Goal: Navigation & Orientation: Find specific page/section

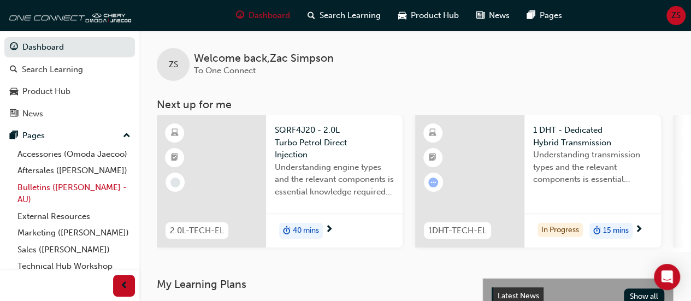
click at [79, 200] on link "Bulletins ([PERSON_NAME] - AU)" at bounding box center [74, 193] width 122 height 29
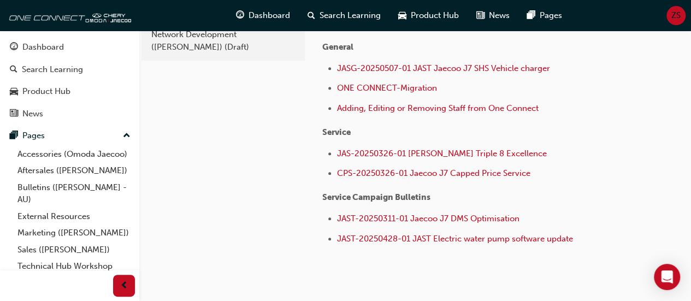
scroll to position [261, 0]
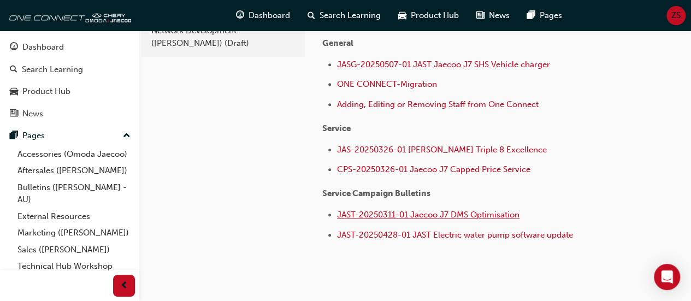
click at [406, 210] on span "JAST-20250311-01 Jaecoo J7 DMS Optimisation" at bounding box center [428, 215] width 182 height 10
